Goal: Task Accomplishment & Management: Manage account settings

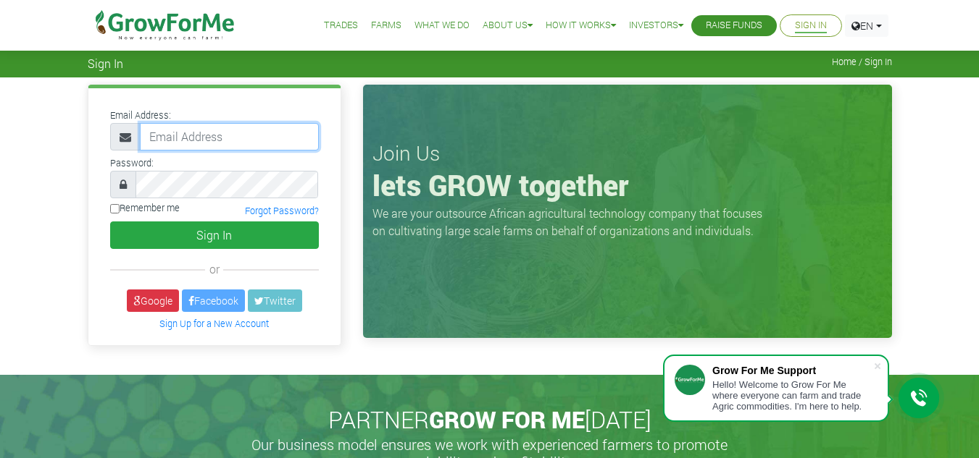
type input "[EMAIL_ADDRESS][DOMAIN_NAME]"
click at [214, 256] on div "Email Address: [EMAIL_ADDRESS][DOMAIN_NAME] Password: Remember me" at bounding box center [214, 216] width 252 height 256
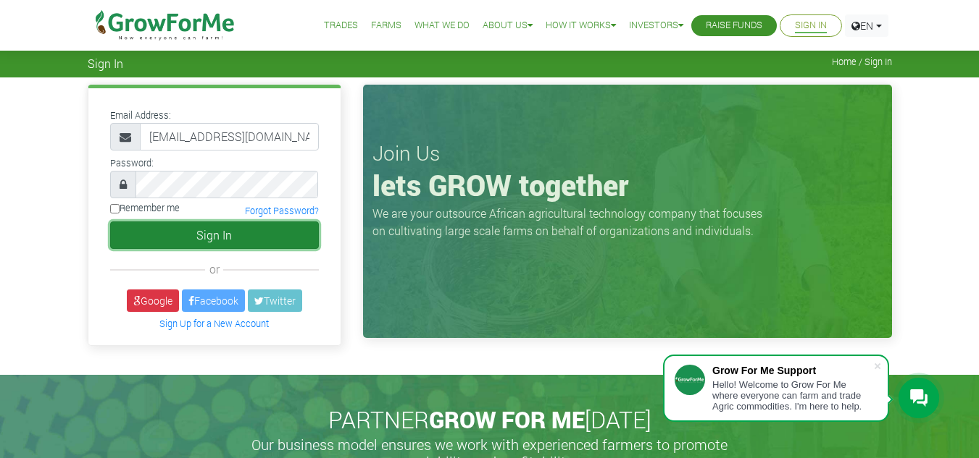
click at [230, 226] on button "Sign In" at bounding box center [214, 236] width 209 height 28
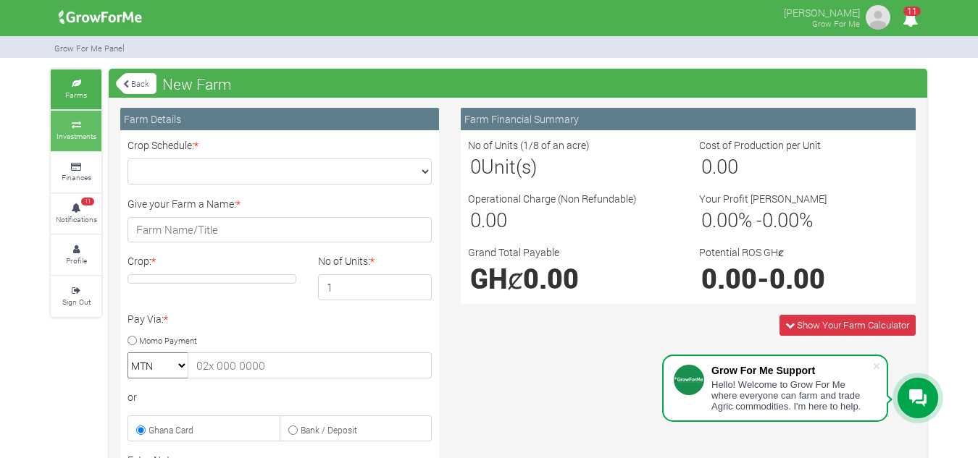
click at [89, 130] on link "Investments" at bounding box center [76, 131] width 51 height 40
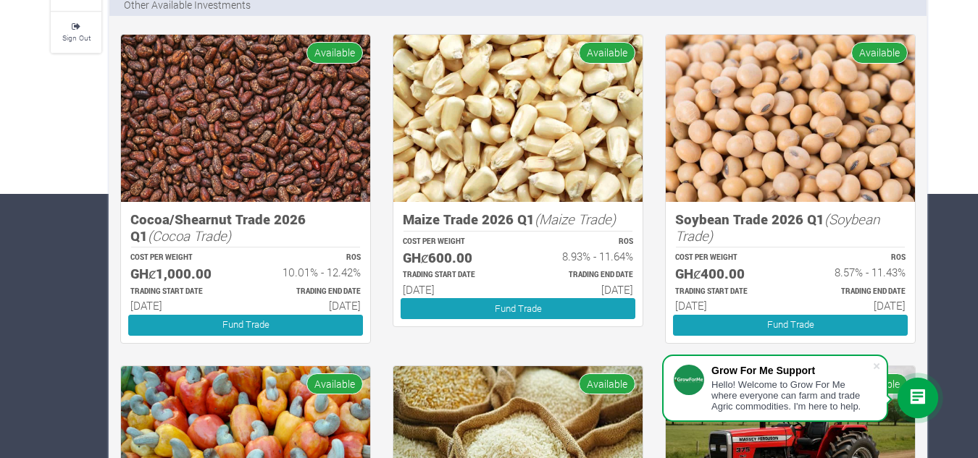
scroll to position [267, 0]
